Goal: Check status: Check status

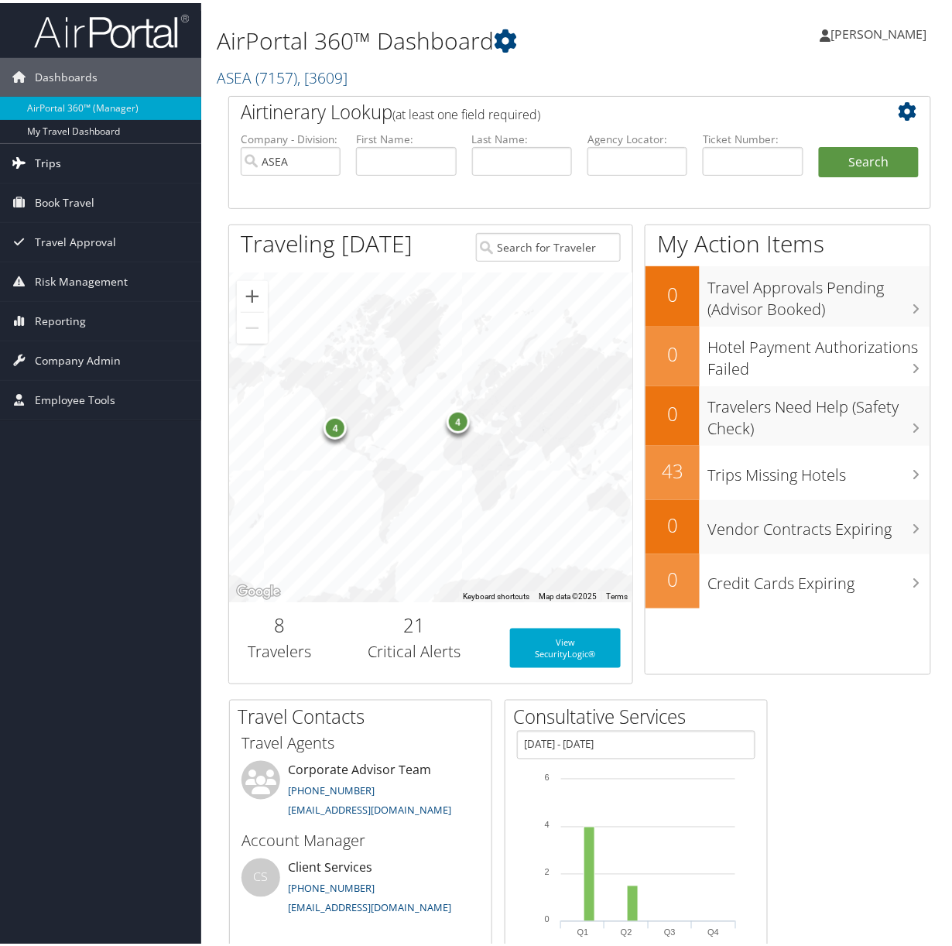
click at [47, 162] on span "Trips" at bounding box center [48, 160] width 26 height 39
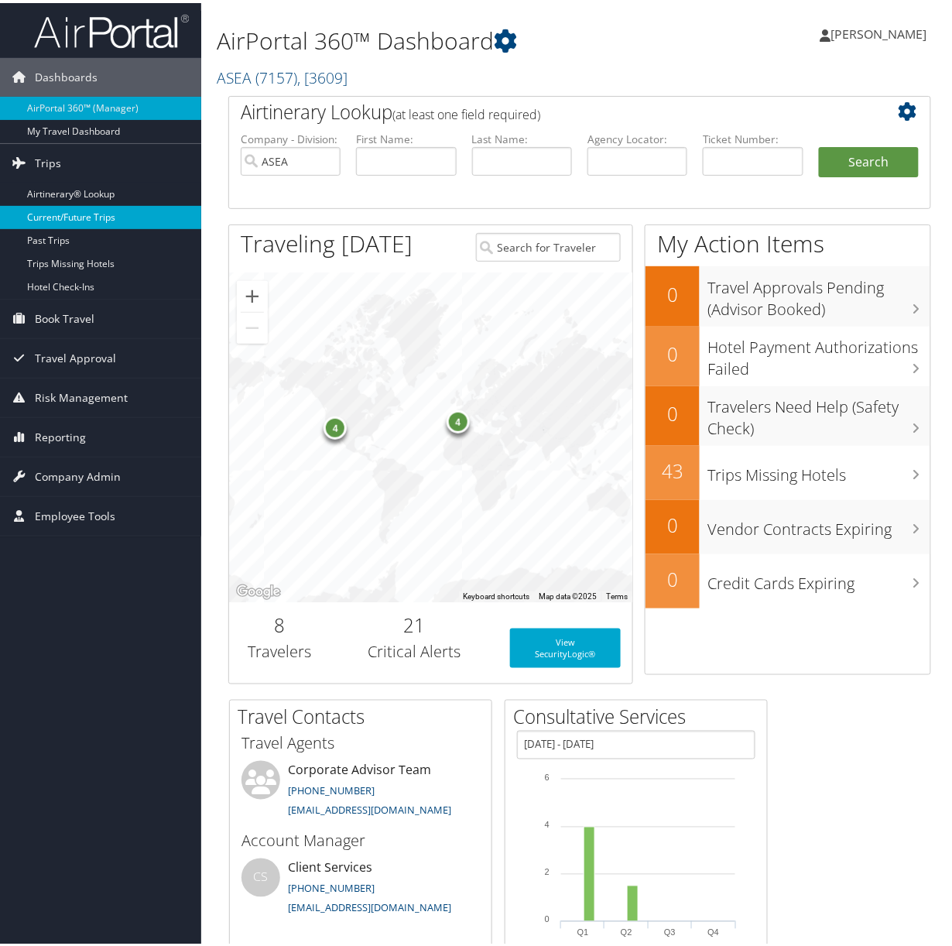
click at [50, 211] on link "Current/Future Trips" at bounding box center [100, 214] width 201 height 23
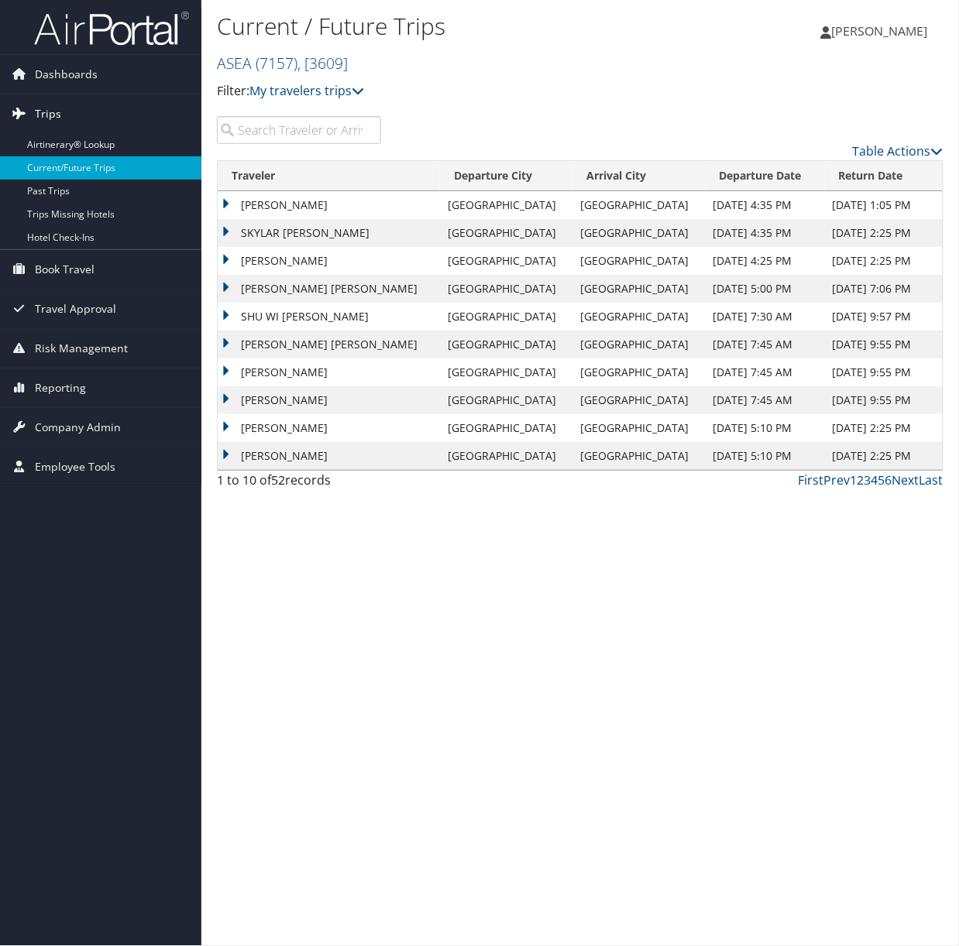
click at [45, 109] on span "Trips" at bounding box center [48, 113] width 26 height 39
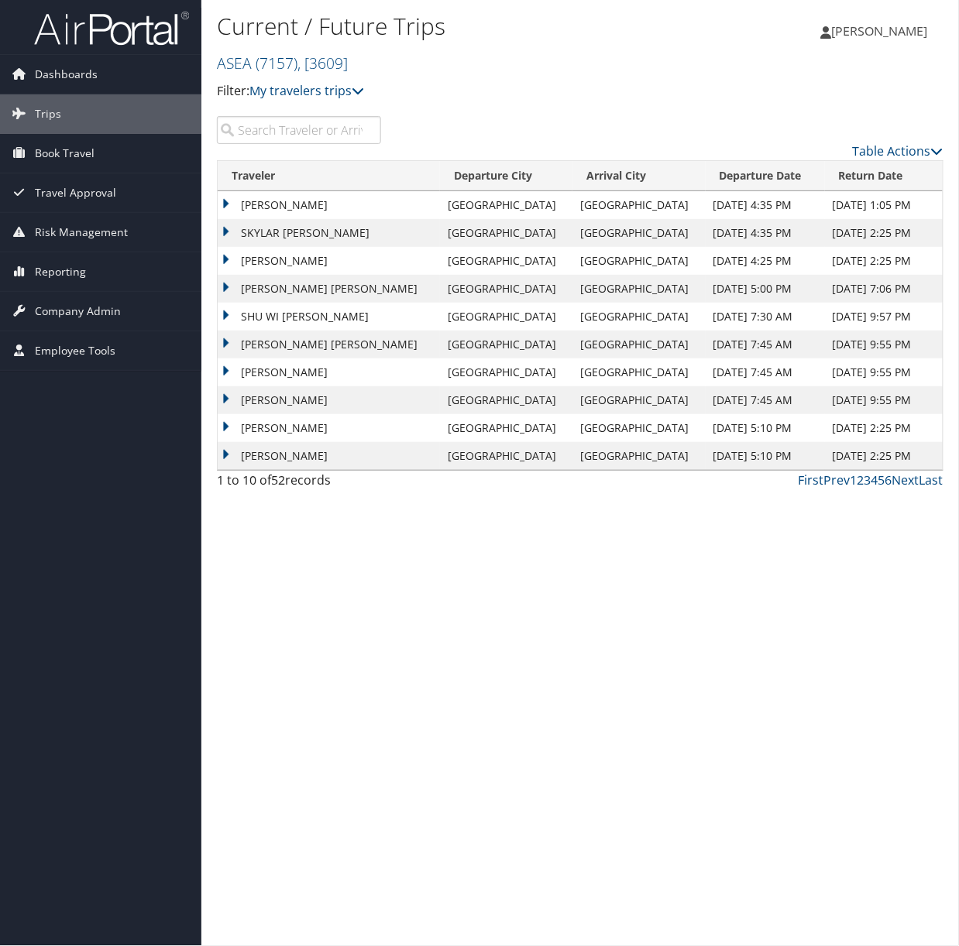
click at [289, 130] on input "search" at bounding box center [299, 130] width 164 height 28
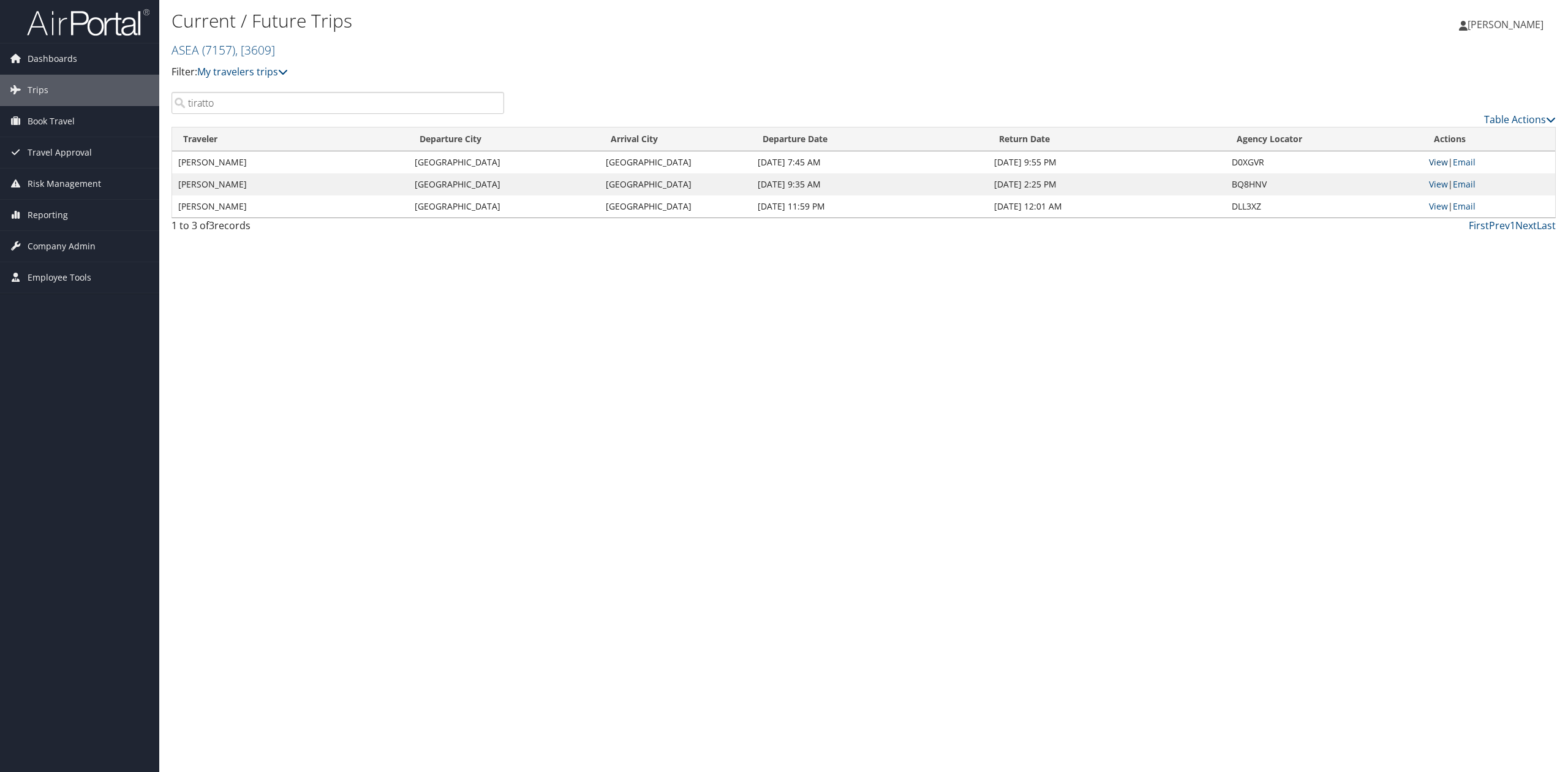
type input "tiratto"
click at [758, 161] on link "View" at bounding box center [1438, 161] width 19 height 12
click at [758, 186] on link "View" at bounding box center [1438, 184] width 19 height 12
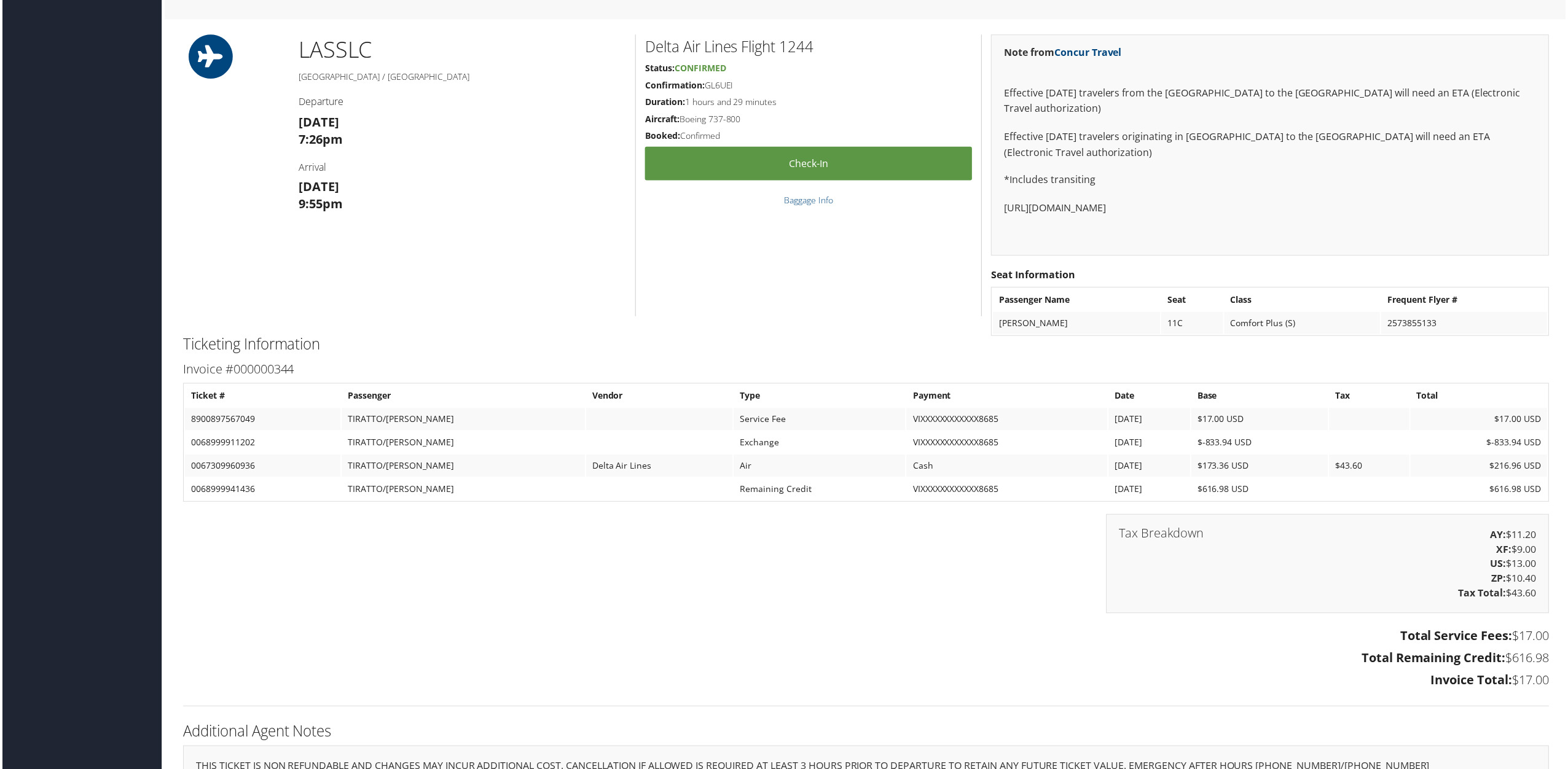
scroll to position [901, 0]
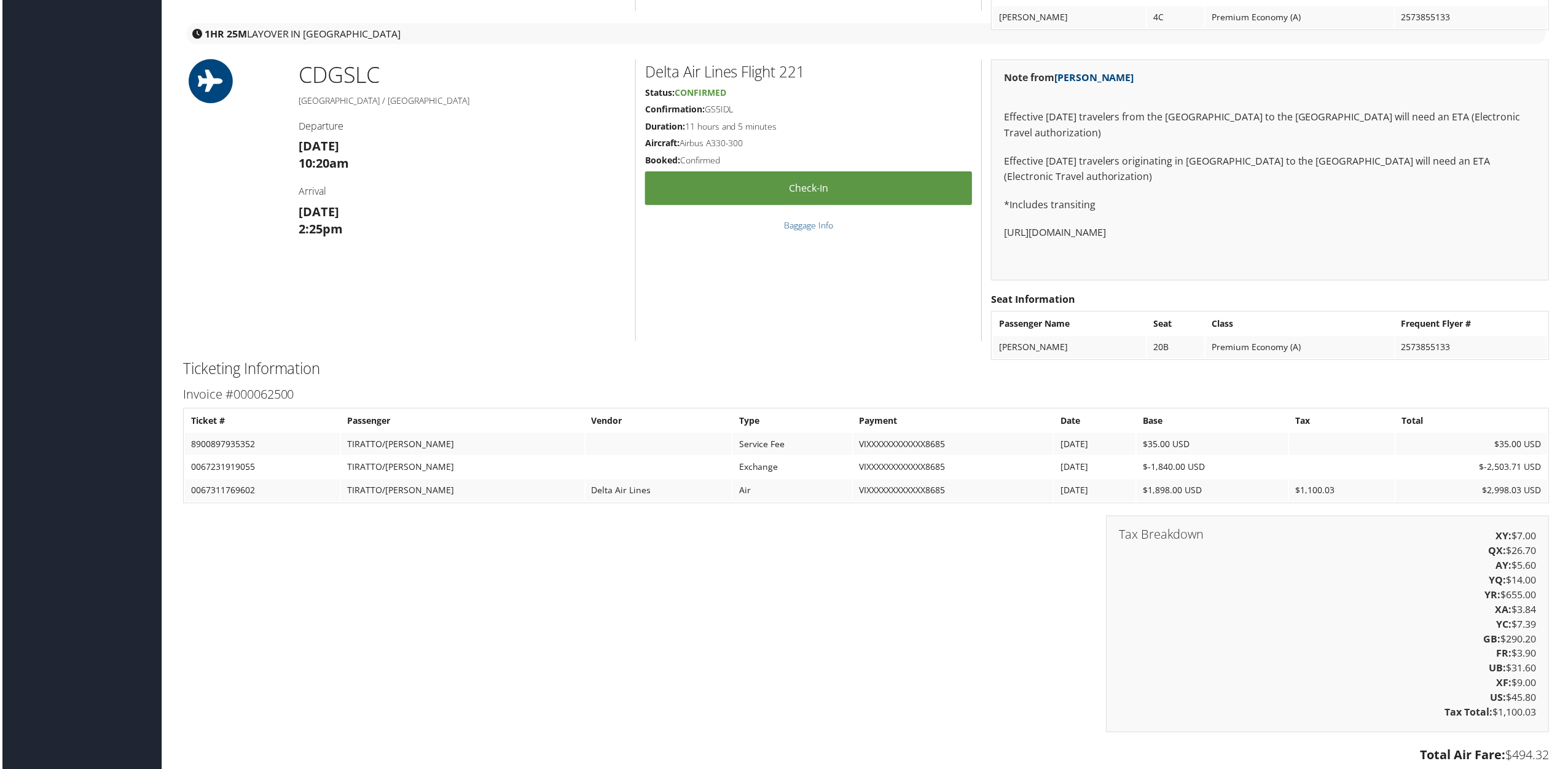
scroll to position [1813, 0]
